Goal: Task Accomplishment & Management: Complete application form

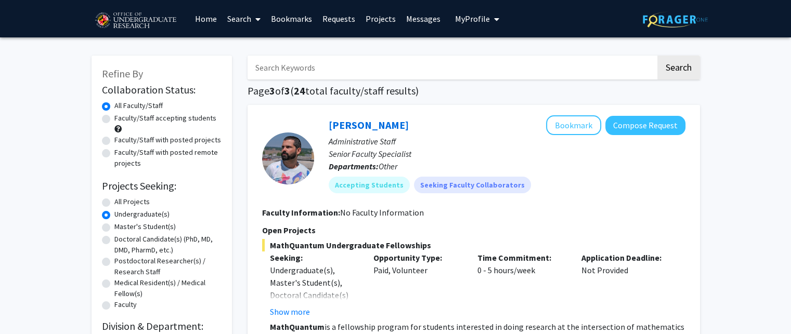
click at [268, 95] on h1 "Page 3 of 3 ( 24 total faculty/staff results)" at bounding box center [474, 91] width 453 height 12
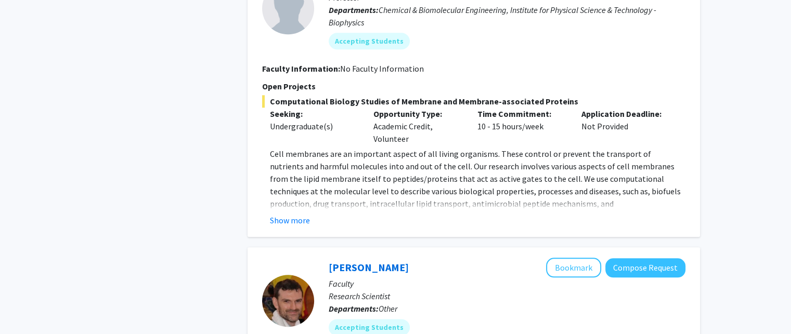
scroll to position [1463, 0]
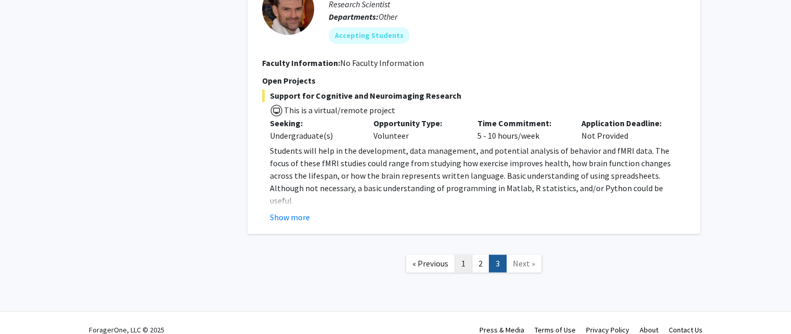
click at [460, 255] on link "1" at bounding box center [464, 264] width 18 height 18
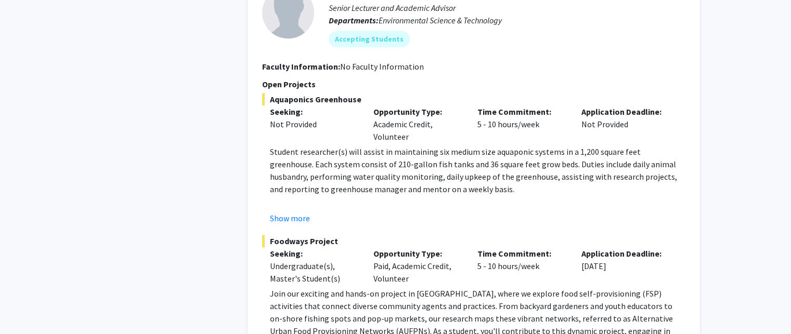
scroll to position [1423, 0]
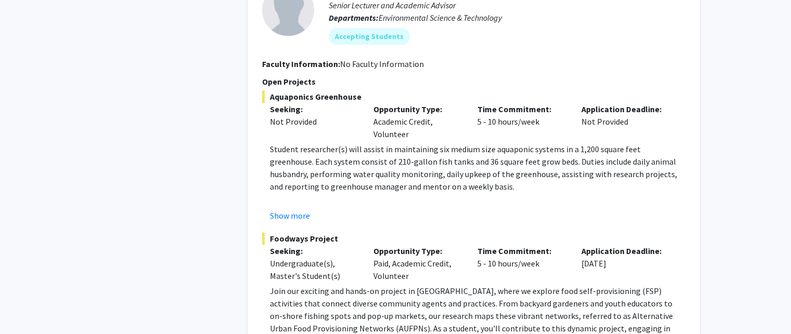
click at [379, 193] on p at bounding box center [478, 199] width 416 height 12
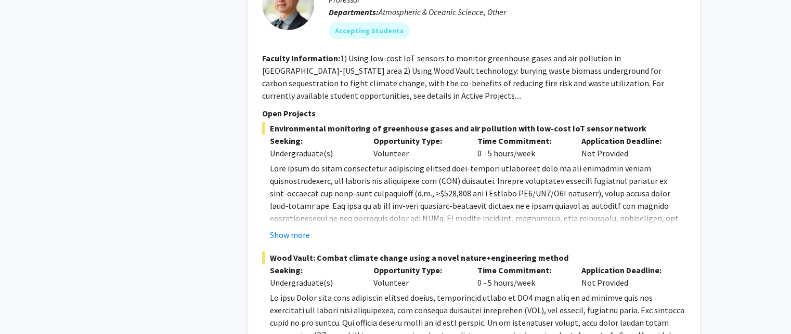
scroll to position [3416, 0]
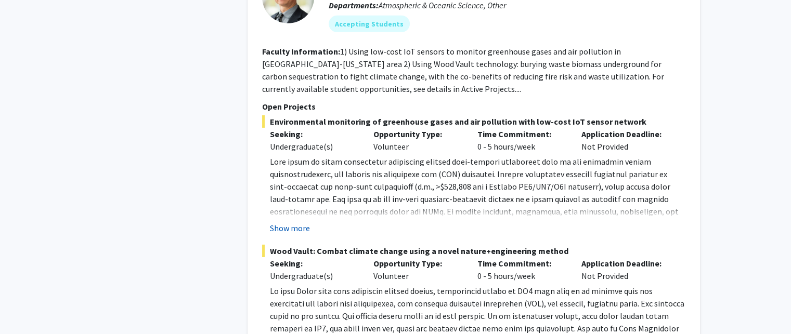
click at [279, 222] on button "Show more" at bounding box center [290, 228] width 40 height 12
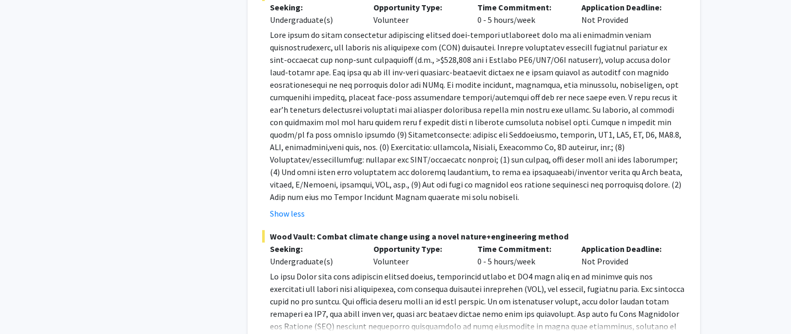
scroll to position [3547, 0]
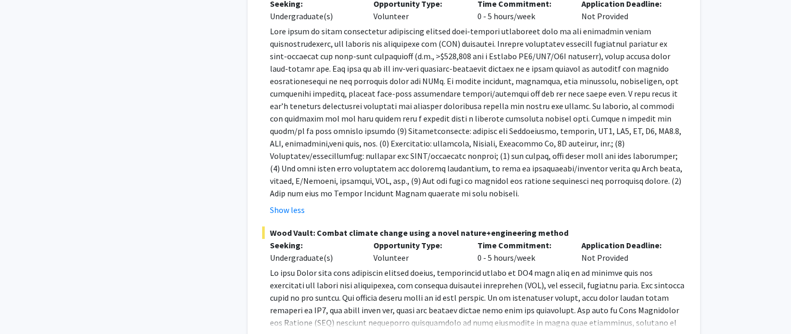
click at [302, 333] on button "Show more" at bounding box center [290, 339] width 40 height 12
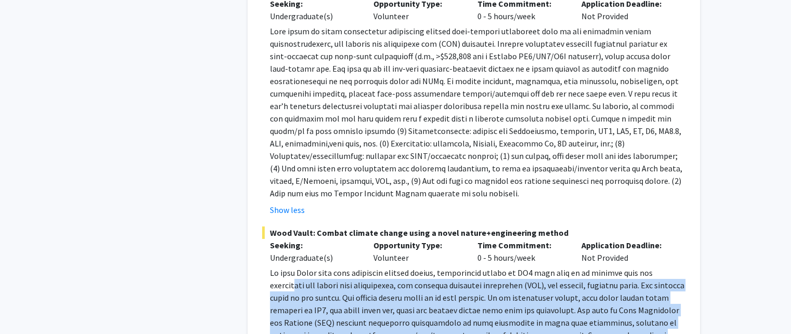
drag, startPoint x: 302, startPoint y: 302, endPoint x: 301, endPoint y: 251, distance: 51.0
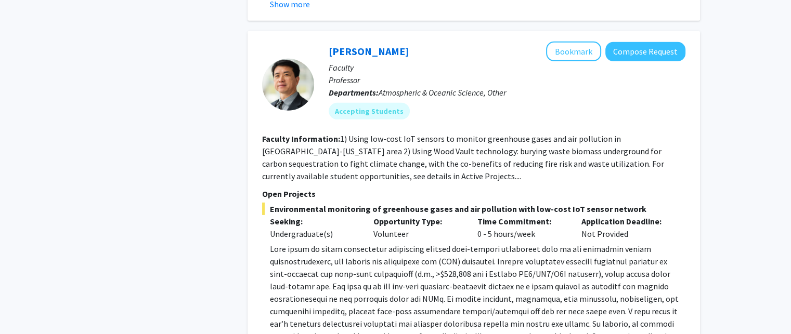
scroll to position [3326, 0]
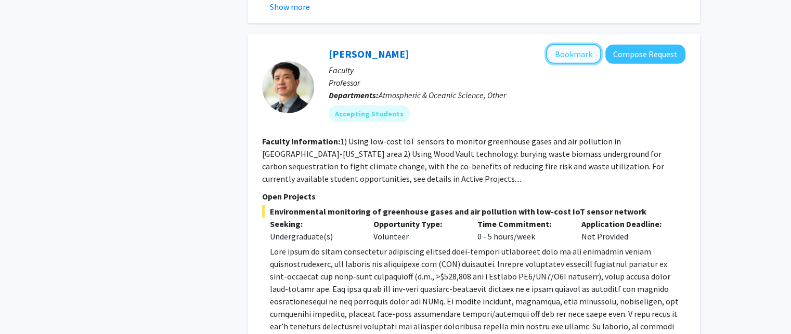
click at [576, 44] on button "Bookmark" at bounding box center [573, 54] width 55 height 20
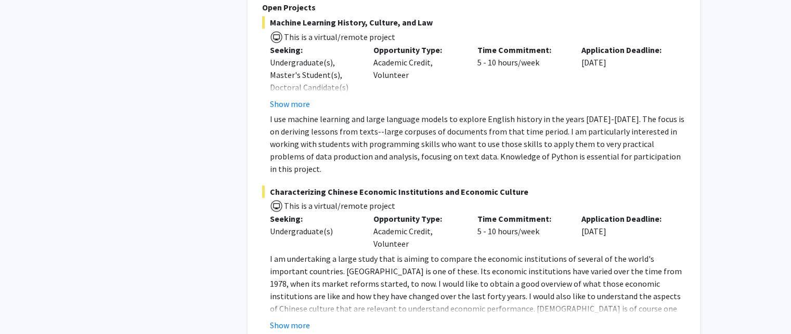
scroll to position [4293, 0]
click at [289, 320] on button "Show more" at bounding box center [290, 326] width 40 height 12
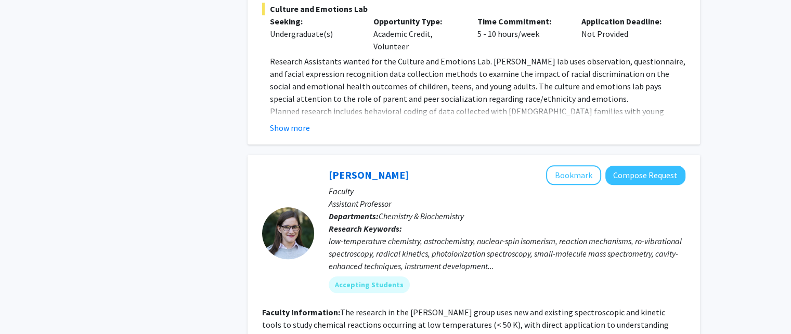
scroll to position [5041, 0]
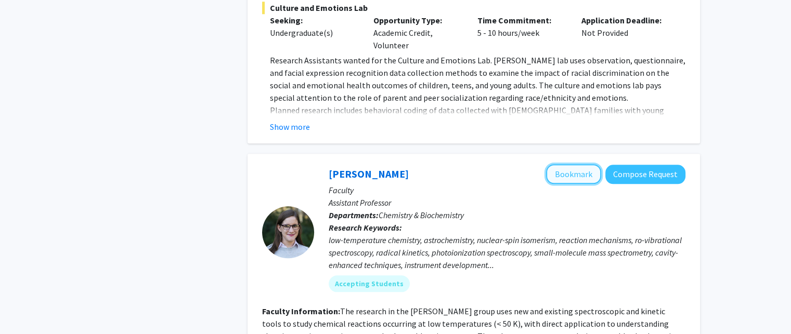
click at [571, 164] on button "Bookmark" at bounding box center [573, 174] width 55 height 20
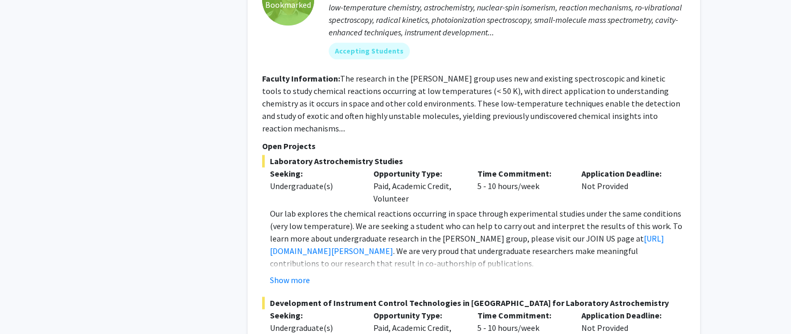
scroll to position [5275, 0]
click at [289, 274] on button "Show more" at bounding box center [290, 280] width 40 height 12
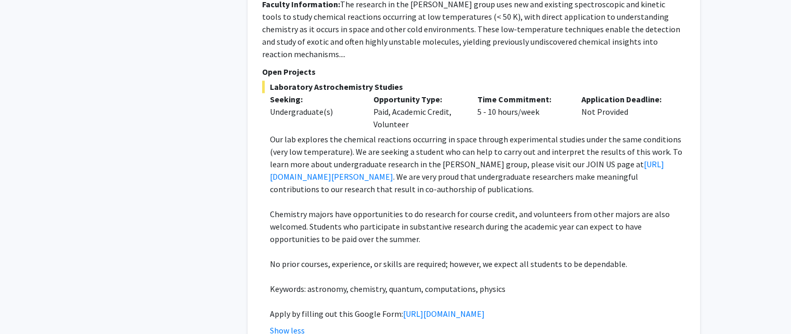
scroll to position [5349, 0]
click at [403, 308] on link "[URL][DOMAIN_NAME]" at bounding box center [444, 313] width 82 height 10
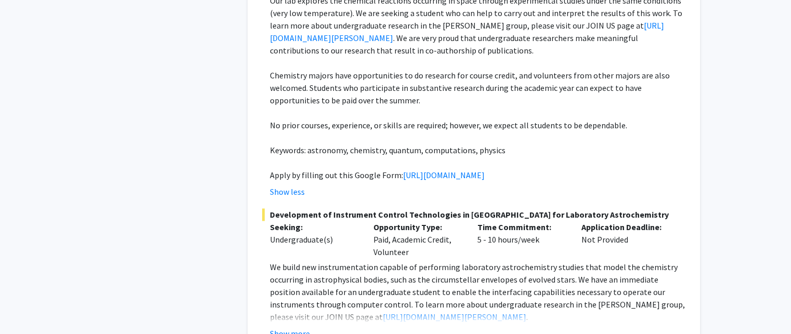
scroll to position [5541, 0]
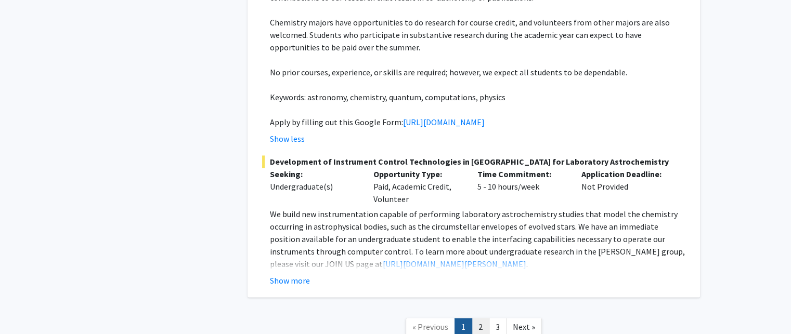
click at [485, 318] on link "2" at bounding box center [481, 327] width 18 height 18
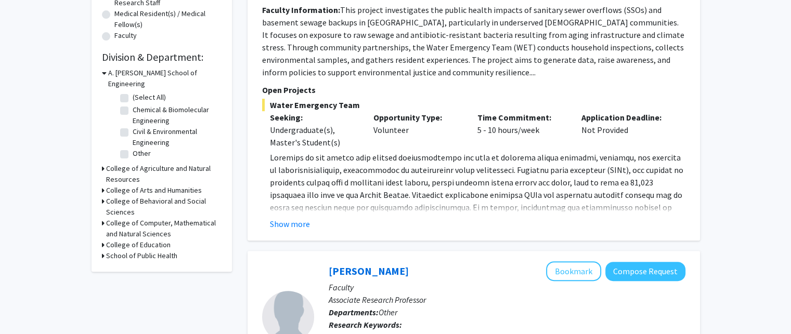
scroll to position [270, 0]
click at [314, 211] on p at bounding box center [478, 269] width 416 height 237
click at [310, 213] on fg-read-more "Show more" at bounding box center [473, 190] width 423 height 79
click at [298, 224] on button "Show more" at bounding box center [290, 223] width 40 height 12
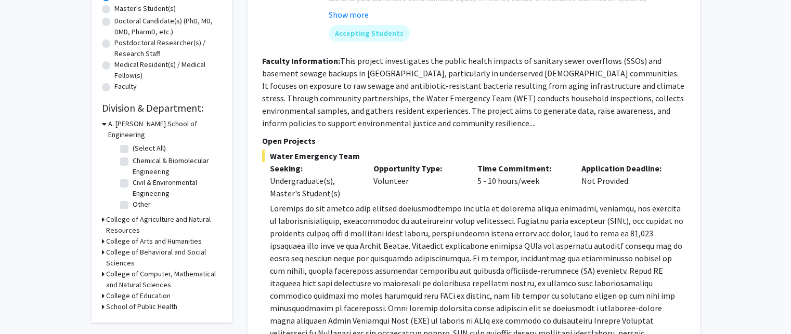
scroll to position [218, 0]
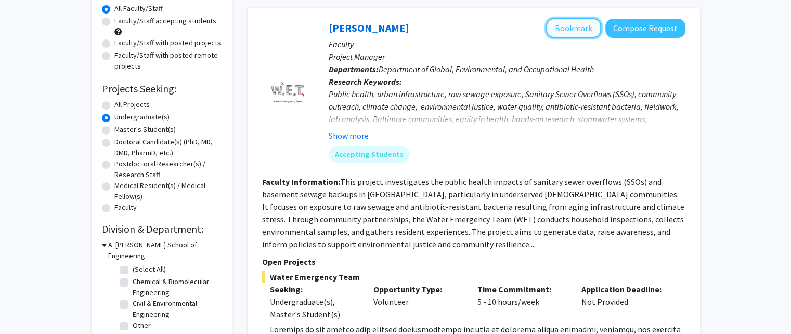
click at [570, 24] on button "Bookmark" at bounding box center [573, 28] width 55 height 20
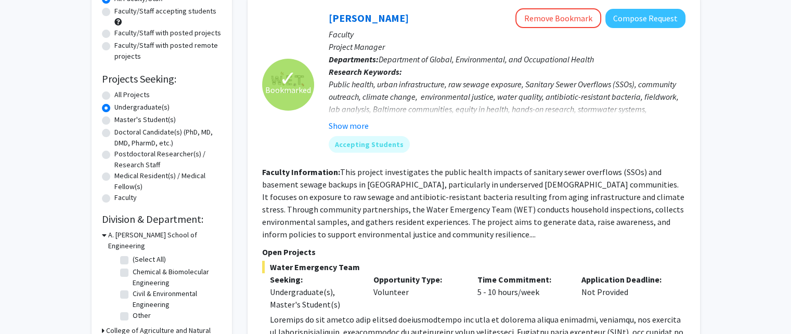
scroll to position [106, 0]
click at [357, 128] on button "Show more" at bounding box center [349, 127] width 40 height 12
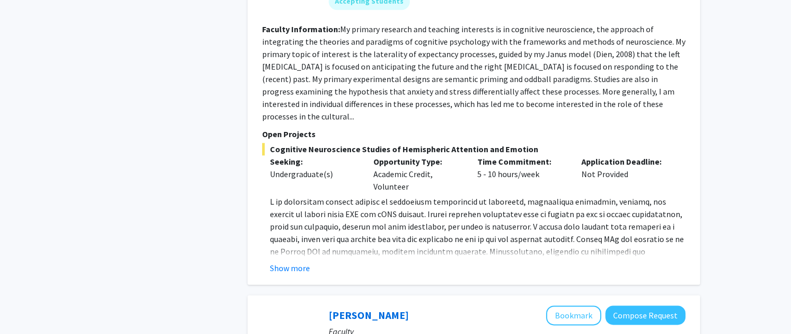
scroll to position [1197, 0]
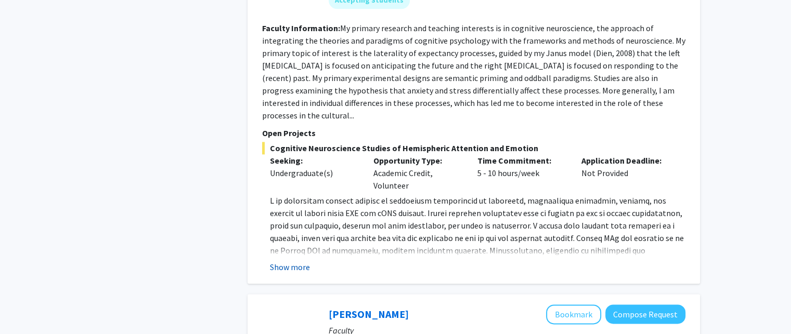
click at [299, 261] on button "Show more" at bounding box center [290, 267] width 40 height 12
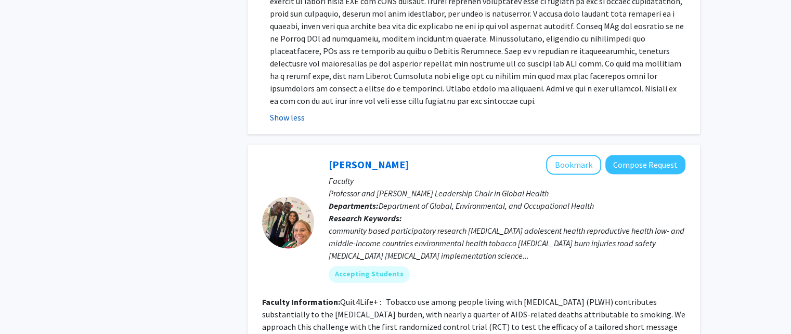
scroll to position [1433, 0]
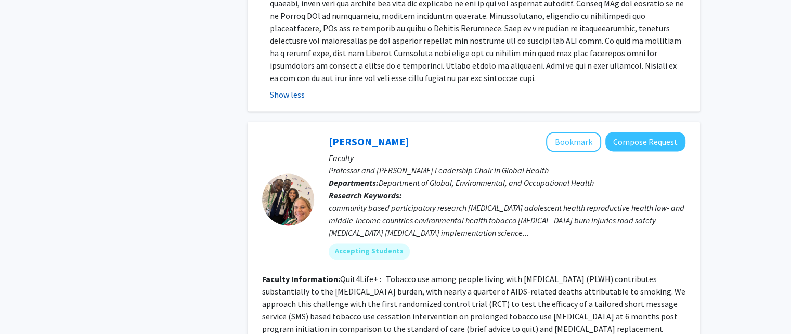
click at [299, 238] on div at bounding box center [288, 200] width 52 height 136
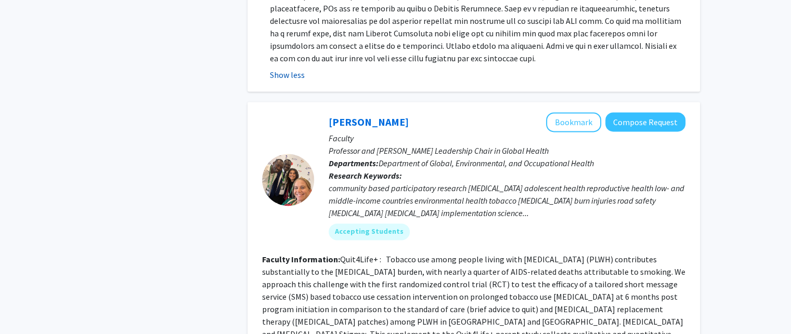
scroll to position [1454, 0]
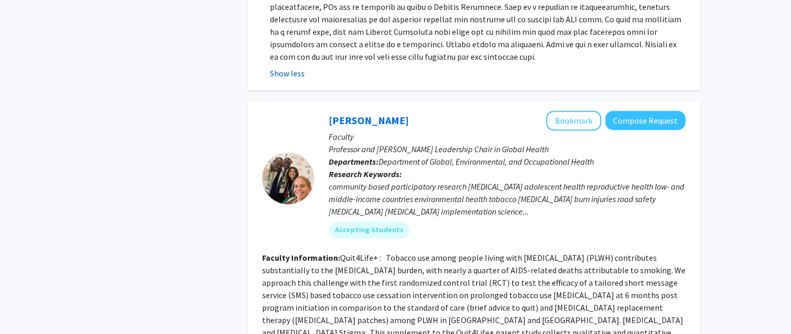
click at [299, 253] on fg-read-more "Quit4Life+ : Tobacco use among people living with [MEDICAL_DATA] (PLWH) contrib…" at bounding box center [473, 302] width 423 height 98
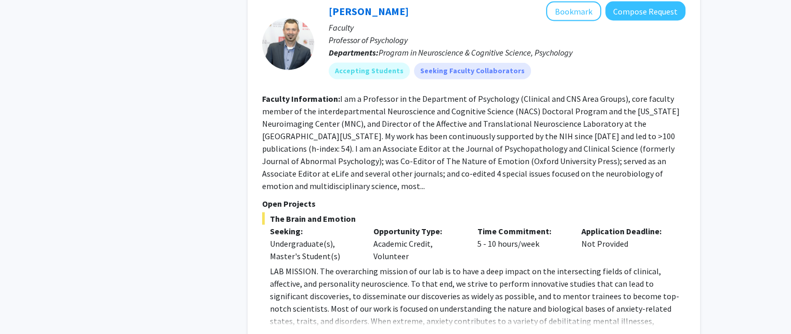
scroll to position [2018, 0]
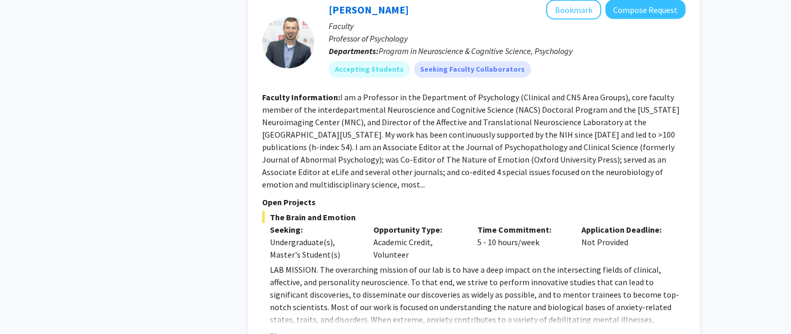
click at [295, 330] on button "Show more" at bounding box center [290, 336] width 40 height 12
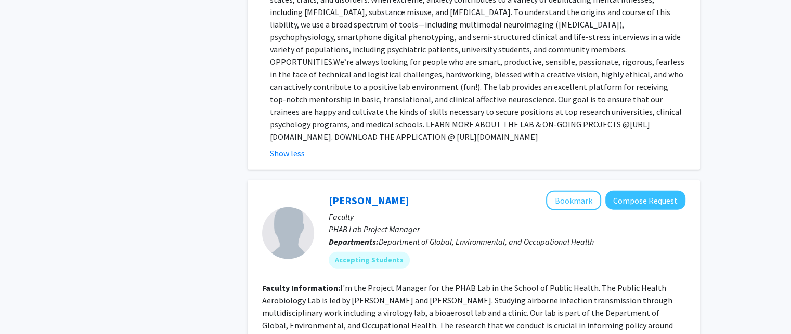
scroll to position [2345, 0]
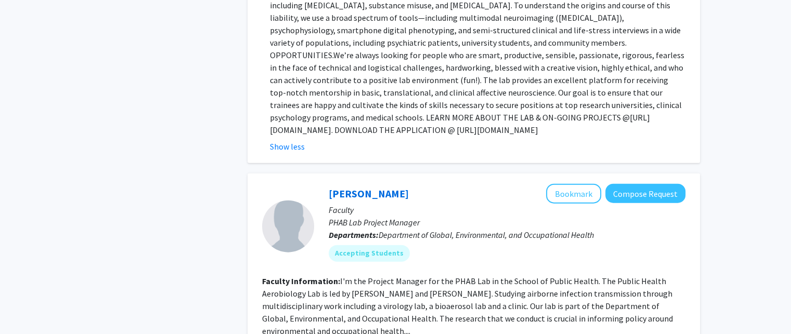
click at [307, 276] on fg-read-more "I'm the Project Manager for the PHAB Lab in the School of Public Health. The Pu…" at bounding box center [467, 306] width 411 height 60
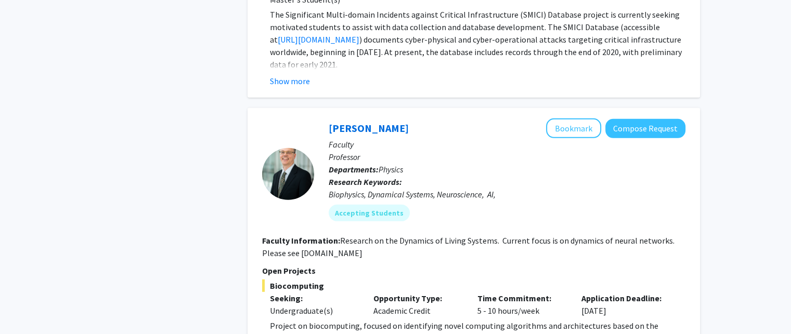
scroll to position [3248, 0]
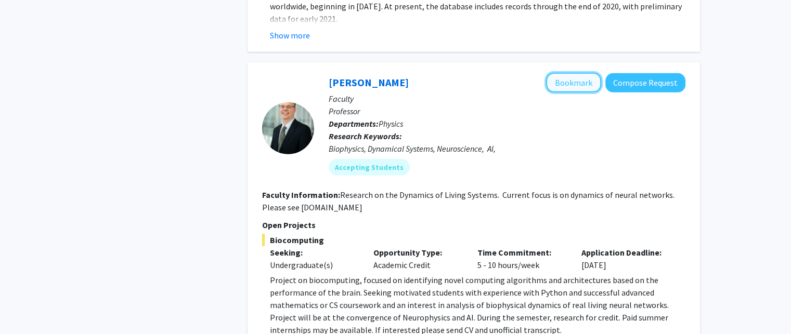
click at [585, 73] on button "Bookmark" at bounding box center [573, 83] width 55 height 20
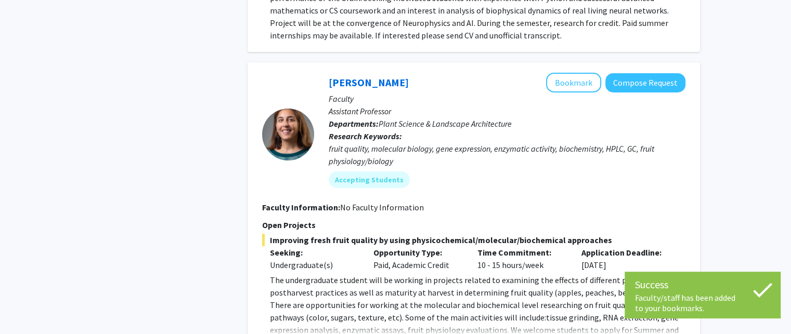
scroll to position [3543, 0]
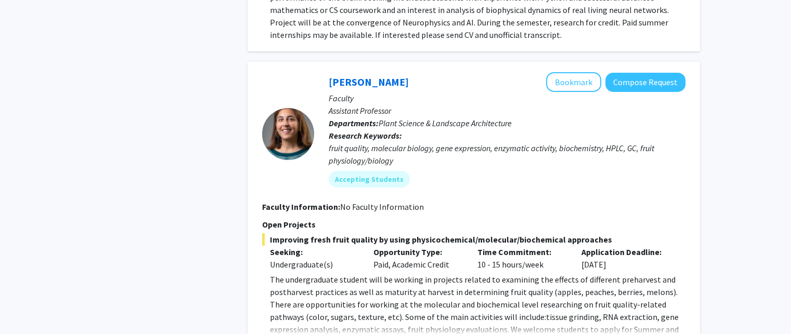
click at [535, 145] on fg-search-faculty "[PERSON_NAME] Bookmark Compose Request Faculty Assistant Professor Departments:…" at bounding box center [473, 212] width 423 height 280
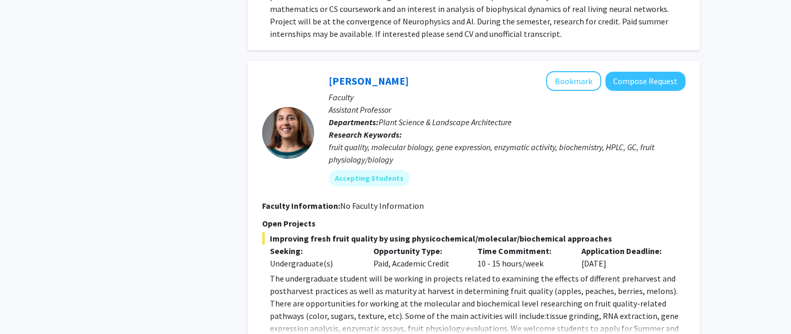
scroll to position [3558, 0]
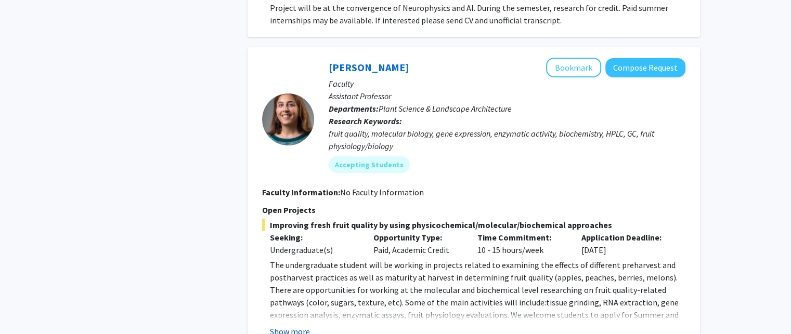
click at [289, 326] on button "Show more" at bounding box center [290, 332] width 40 height 12
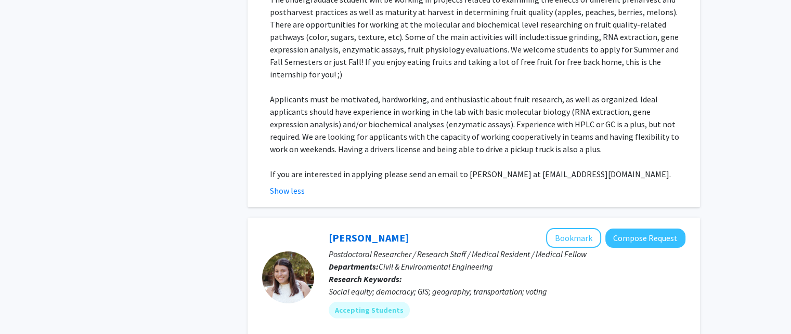
scroll to position [3824, 0]
click at [308, 254] on div at bounding box center [288, 277] width 52 height 98
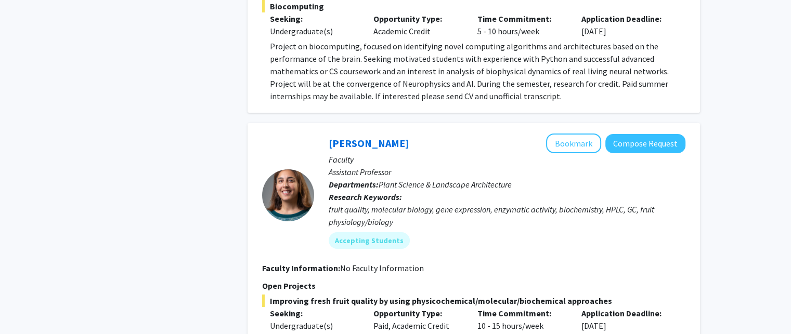
scroll to position [3429, 0]
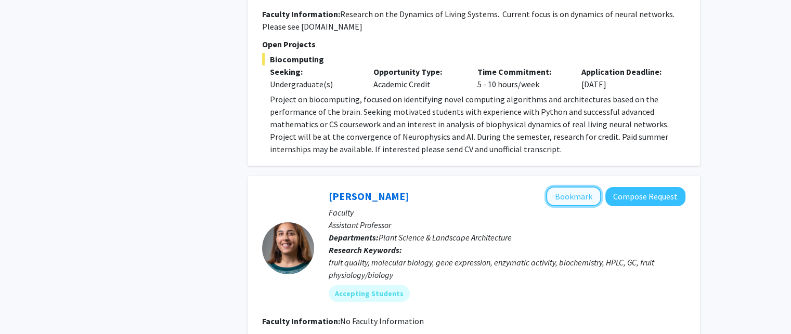
click at [578, 187] on button "Bookmark" at bounding box center [573, 197] width 55 height 20
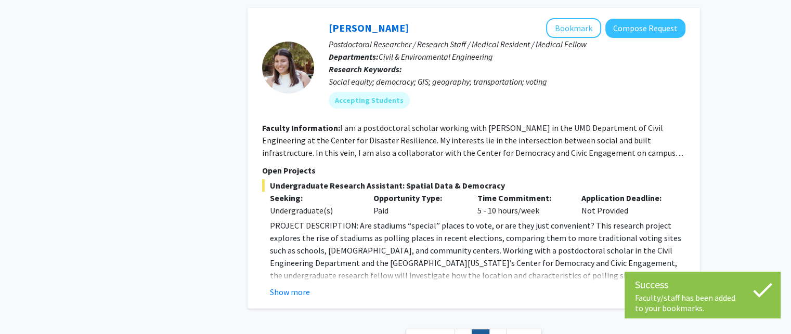
scroll to position [4048, 0]
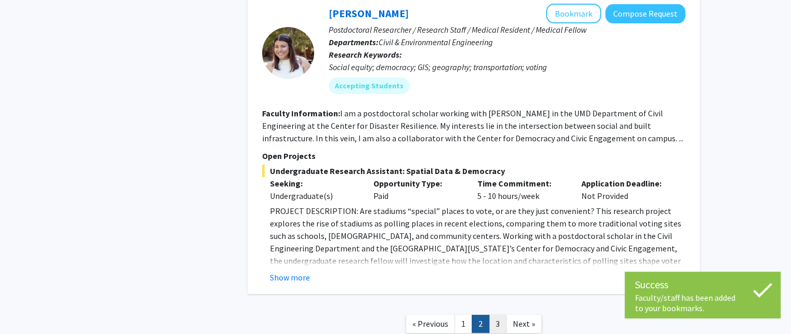
click at [501, 315] on link "3" at bounding box center [498, 324] width 18 height 18
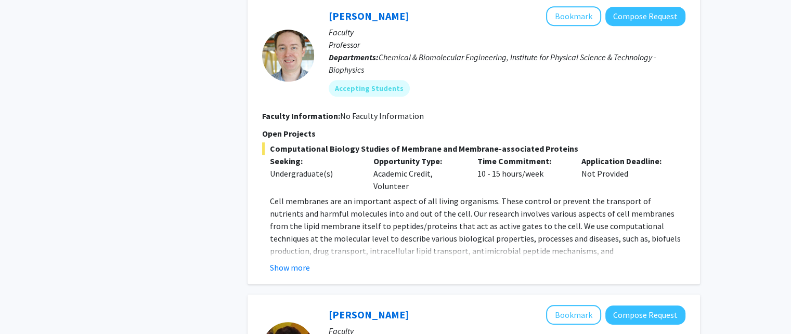
scroll to position [701, 0]
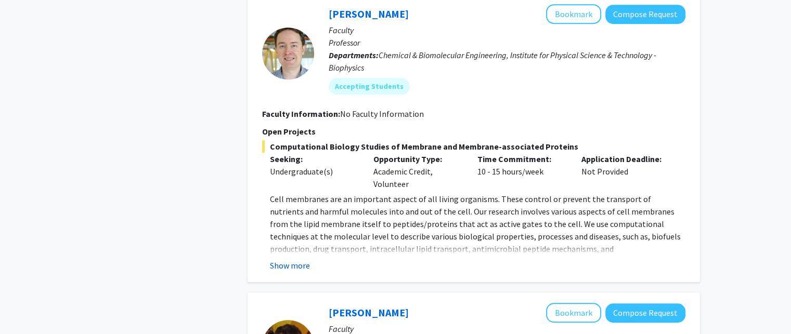
click at [283, 260] on button "Show more" at bounding box center [290, 266] width 40 height 12
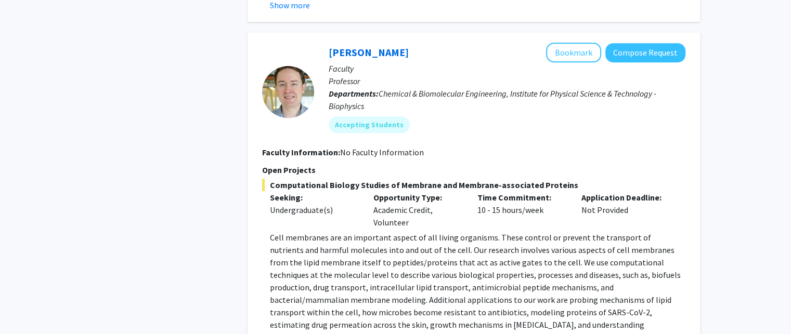
scroll to position [643, 0]
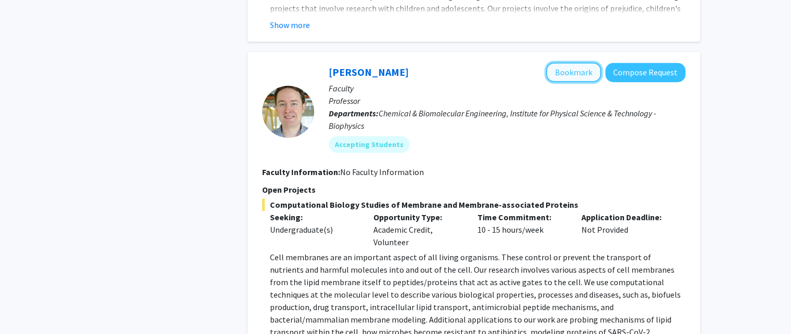
click at [564, 75] on button "Bookmark" at bounding box center [573, 72] width 55 height 20
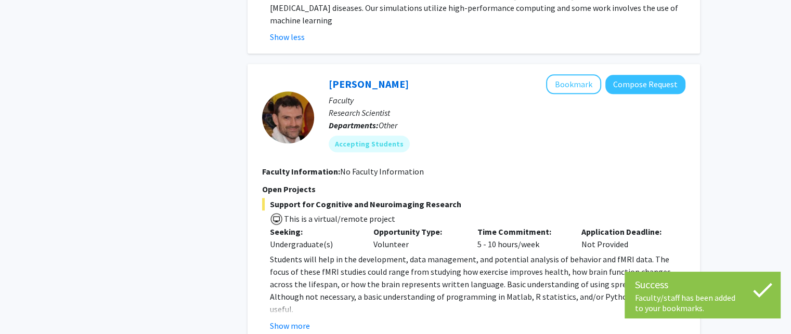
scroll to position [1009, 0]
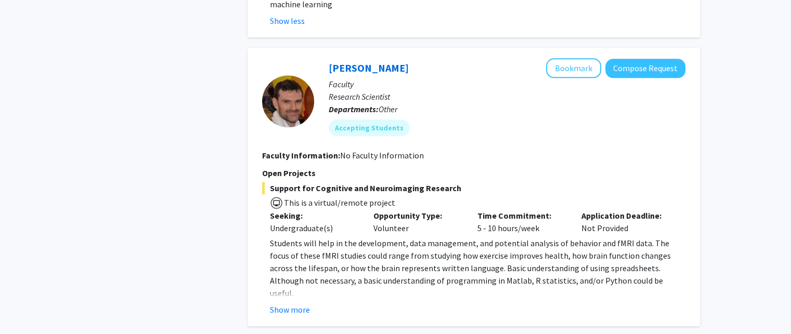
click at [292, 289] on fg-read-more "Students will help in the development, data management, and potential analysis …" at bounding box center [473, 276] width 423 height 79
click at [289, 304] on button "Show more" at bounding box center [290, 310] width 40 height 12
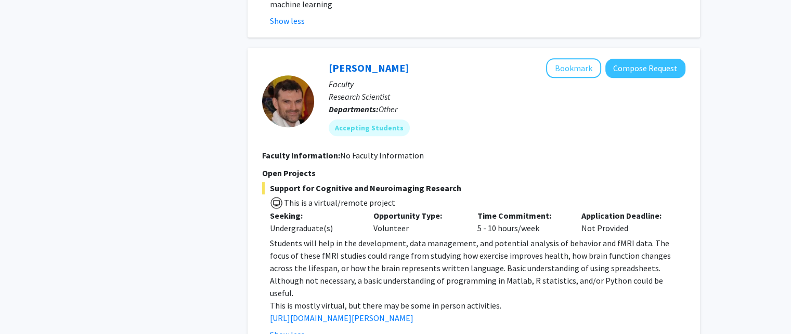
scroll to position [1114, 0]
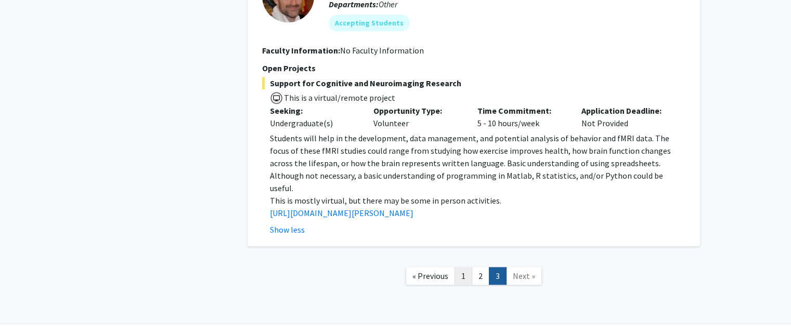
click at [458, 267] on link "1" at bounding box center [464, 276] width 18 height 18
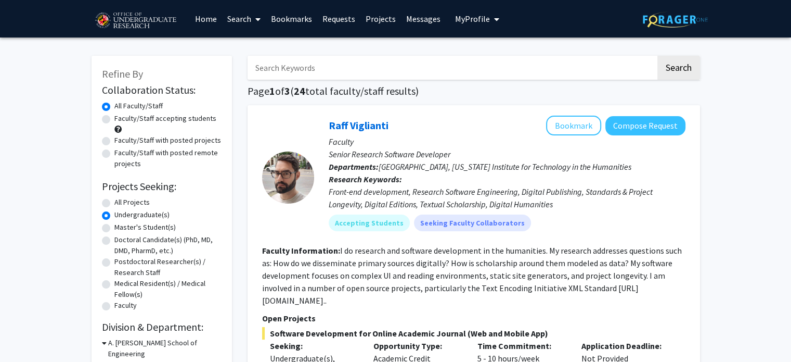
click at [286, 26] on link "Bookmarks" at bounding box center [291, 19] width 51 height 36
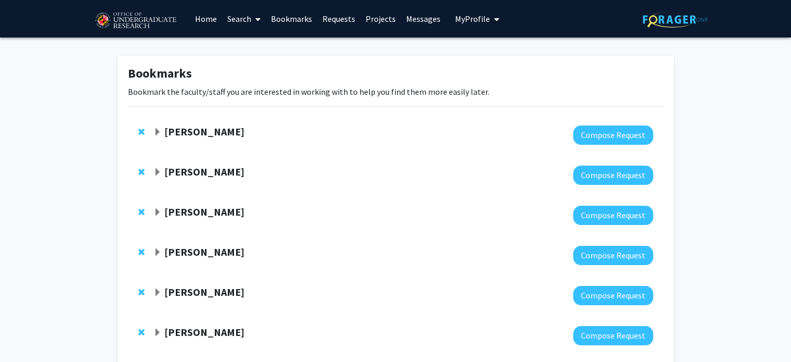
scroll to position [58, 0]
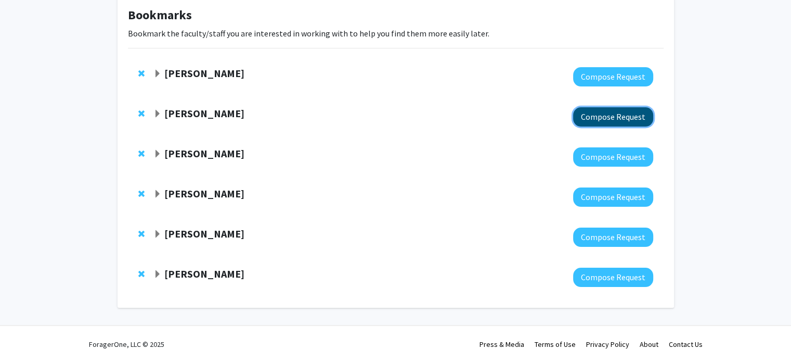
click at [582, 114] on button "Compose Request" at bounding box center [613, 116] width 80 height 19
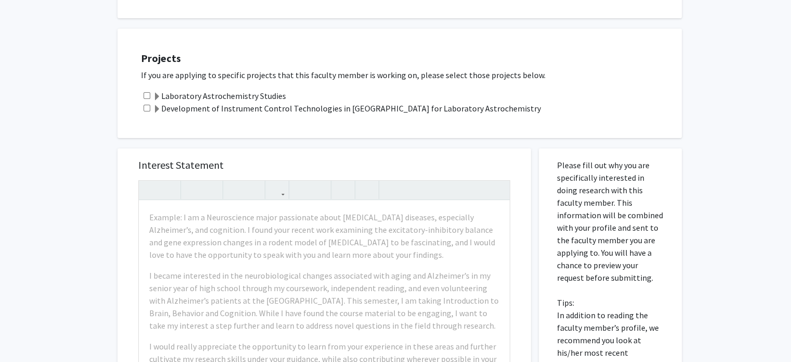
scroll to position [277, 0]
click at [153, 98] on span at bounding box center [157, 97] width 8 height 8
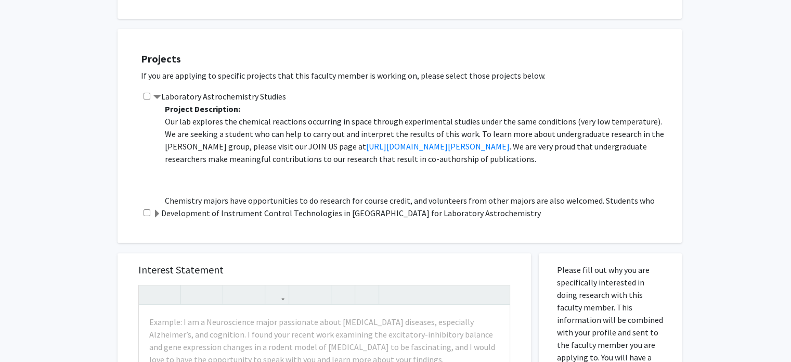
click at [158, 98] on span at bounding box center [157, 97] width 8 height 8
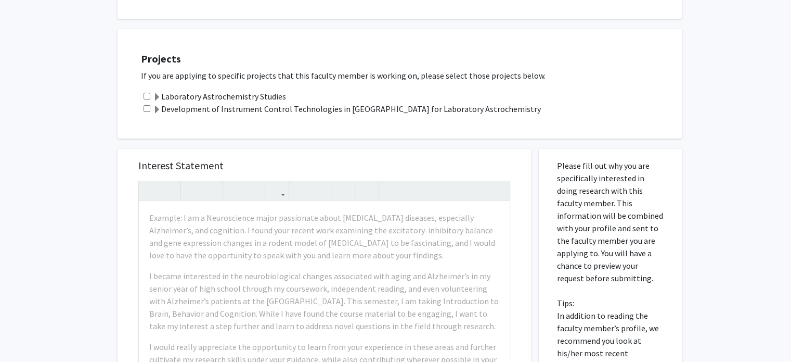
click at [151, 96] on div "Laboratory Astrochemistry Studies" at bounding box center [406, 96] width 531 height 12
click at [144, 95] on input "checkbox" at bounding box center [147, 96] width 7 height 7
checkbox input "true"
click at [160, 108] on span at bounding box center [157, 110] width 8 height 8
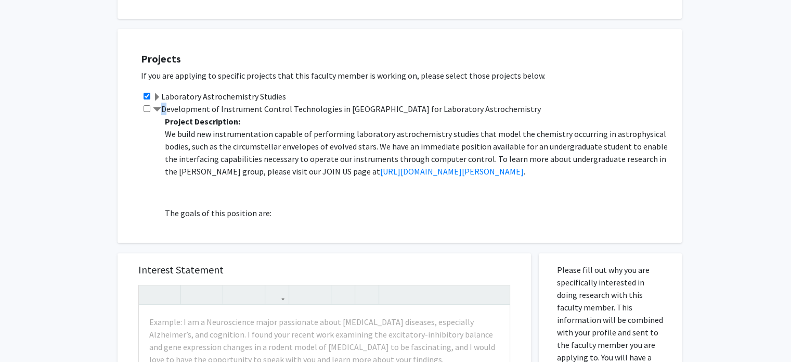
click at [159, 110] on span at bounding box center [157, 110] width 8 height 8
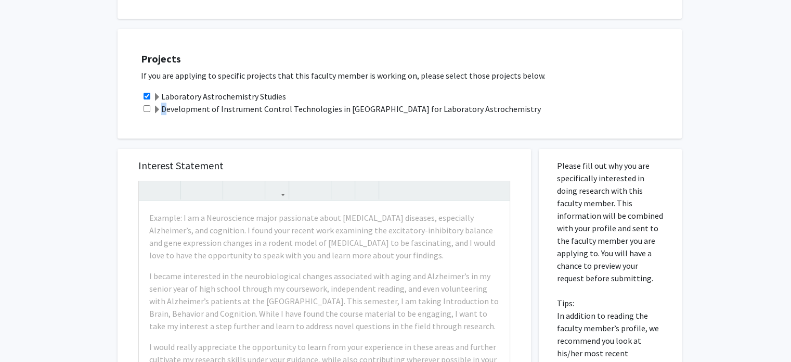
click at [150, 109] on input "checkbox" at bounding box center [147, 108] width 7 height 7
checkbox input "true"
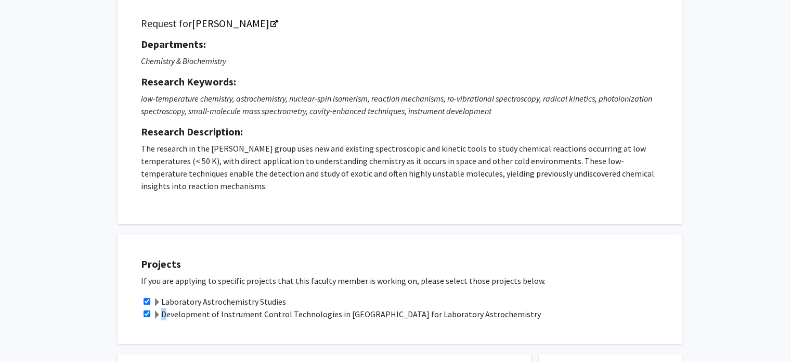
scroll to position [71, 0]
